Goal: Task Accomplishment & Management: Manage account settings

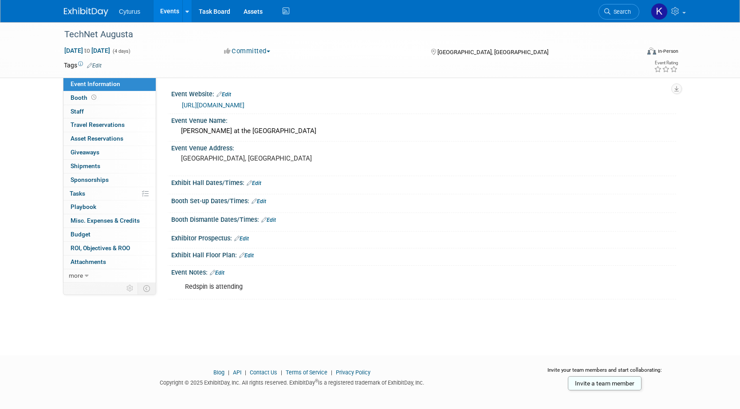
click at [253, 48] on button "Committed" at bounding box center [247, 51] width 53 height 9
click at [264, 88] on link "Not Going" at bounding box center [256, 90] width 70 height 12
click at [164, 12] on link "Events" at bounding box center [169, 11] width 32 height 22
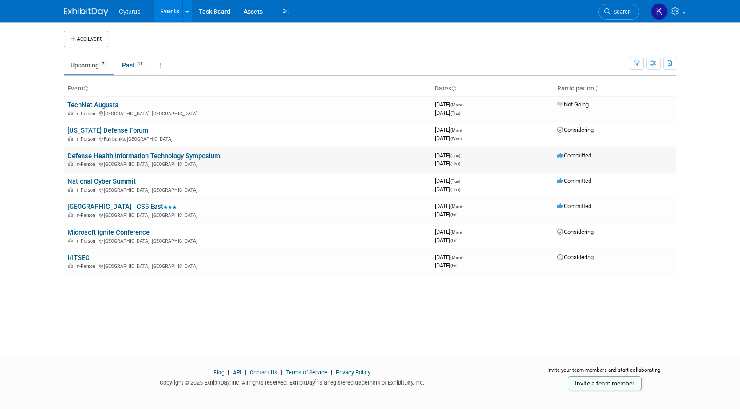
click at [162, 154] on link "Defense Health Information Technology Symposium" at bounding box center [143, 156] width 153 height 8
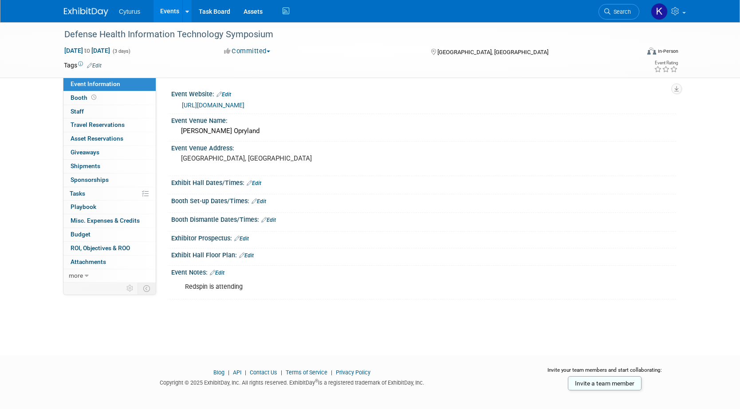
click at [252, 51] on button "Committed" at bounding box center [247, 51] width 53 height 9
click at [261, 90] on link "Not Going" at bounding box center [256, 90] width 70 height 12
click at [167, 10] on link "Events" at bounding box center [169, 11] width 32 height 22
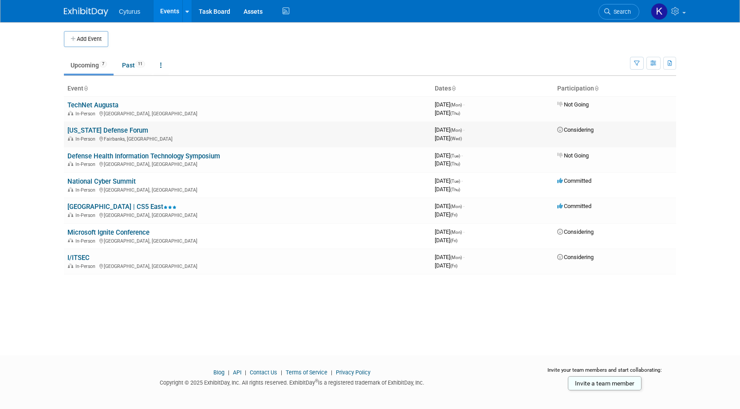
click at [120, 129] on link "[US_STATE] Defense Forum" at bounding box center [107, 130] width 81 height 8
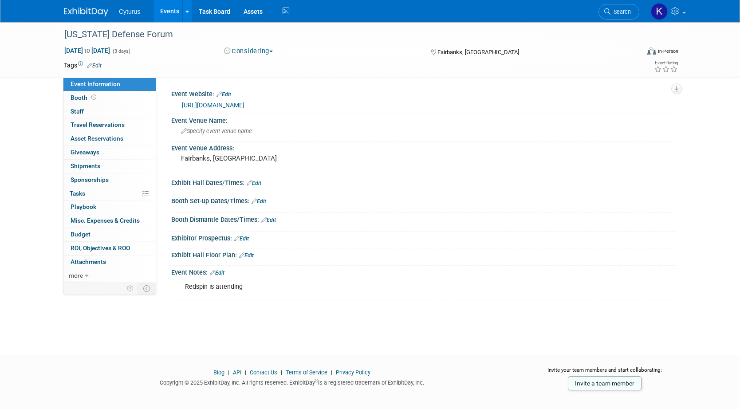
click at [247, 48] on button "Considering" at bounding box center [248, 51] width 55 height 9
click at [255, 86] on link "Not Going" at bounding box center [256, 90] width 70 height 12
click at [168, 12] on link "Events" at bounding box center [169, 11] width 32 height 22
